Goal: Navigation & Orientation: Find specific page/section

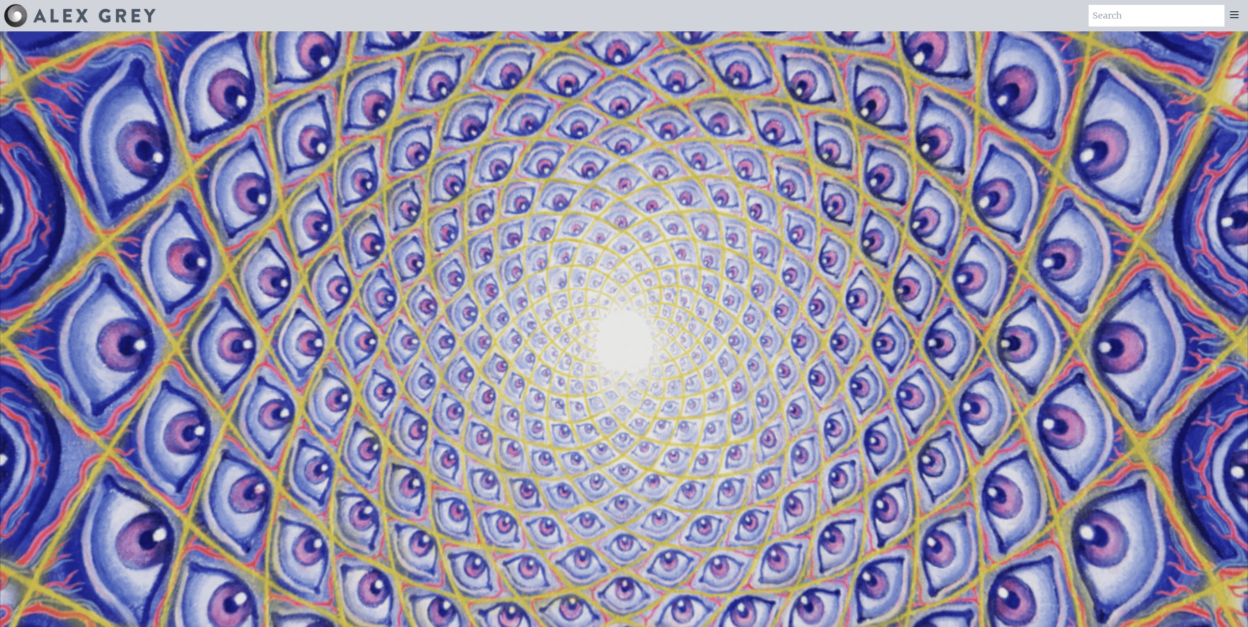
click at [1236, 17] on icon at bounding box center [1234, 15] width 12 height 12
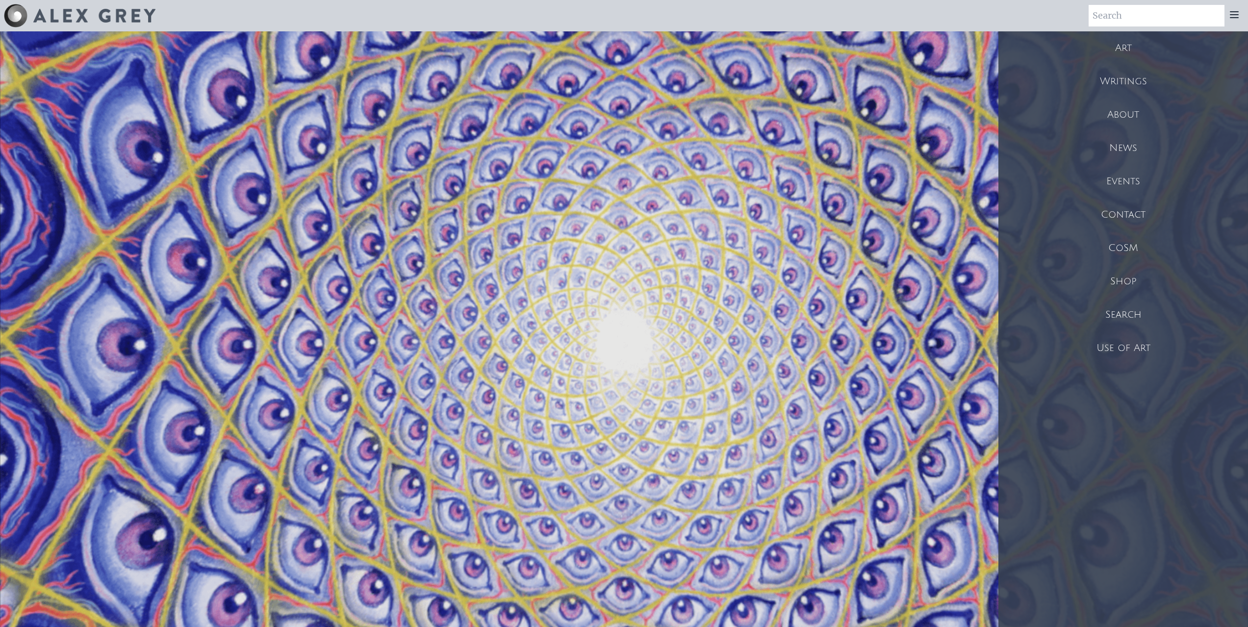
click at [1122, 279] on div "Shop" at bounding box center [1123, 281] width 250 height 33
click at [1141, 274] on div "Shop" at bounding box center [1123, 281] width 250 height 33
